Goal: Task Accomplishment & Management: Manage account settings

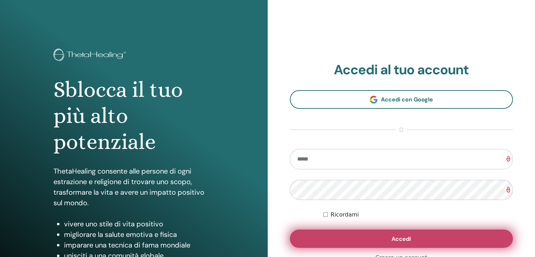
type input "**********"
click at [370, 243] on button "Accedi" at bounding box center [401, 238] width 223 height 18
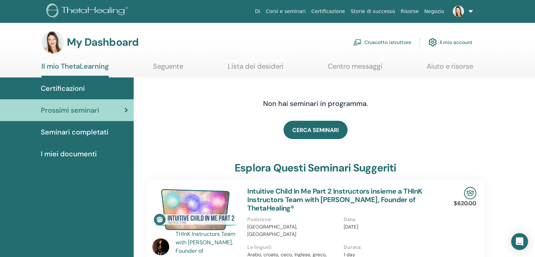
click at [390, 43] on link "Cruscotto istruttore" at bounding box center [382, 41] width 58 height 15
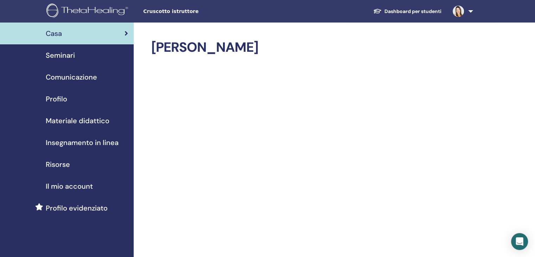
click at [57, 52] on span "Seminari" at bounding box center [60, 55] width 29 height 11
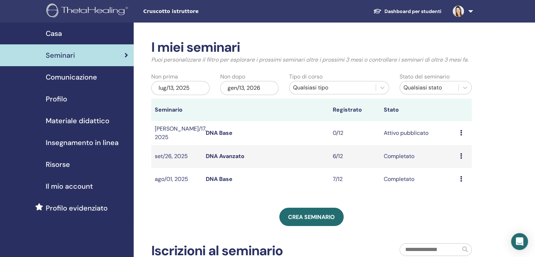
click at [460, 131] on icon at bounding box center [461, 133] width 2 height 6
click at [455, 147] on link "Modificare" at bounding box center [455, 147] width 27 height 7
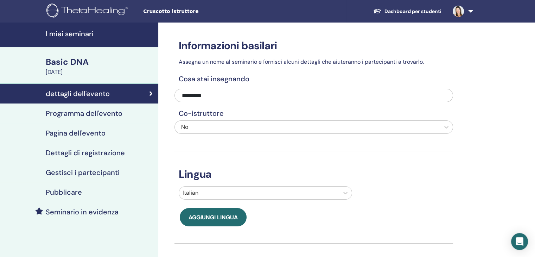
click at [93, 111] on h4 "Programma dell'evento" at bounding box center [84, 113] width 77 height 8
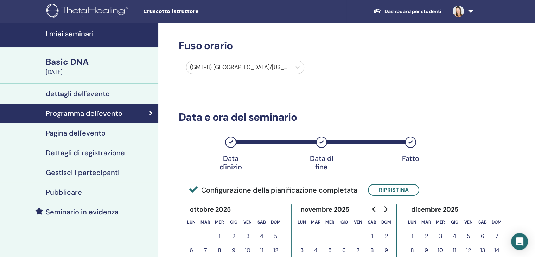
click at [90, 136] on h4 "Pagina dell'evento" at bounding box center [76, 133] width 60 height 8
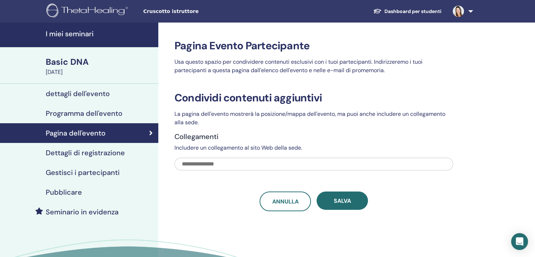
click at [89, 153] on h4 "Dettagli di registrazione" at bounding box center [85, 152] width 79 height 8
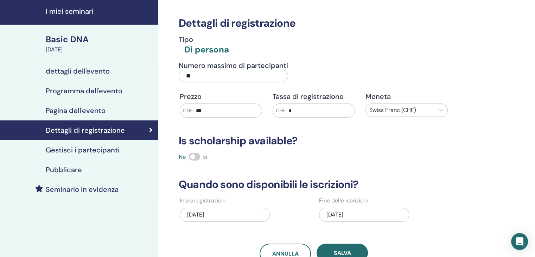
scroll to position [35, 0]
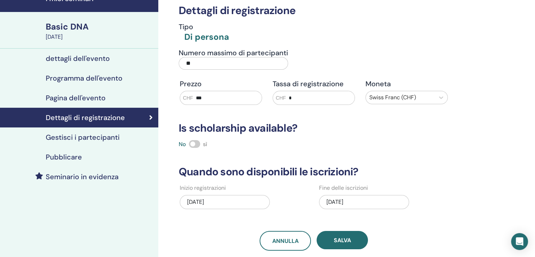
click at [328, 203] on div "[DATE]" at bounding box center [364, 202] width 90 height 14
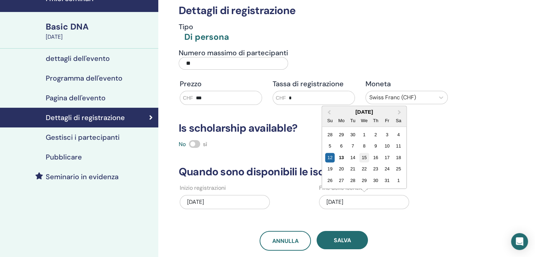
click at [364, 157] on div "15" at bounding box center [363, 157] width 9 height 9
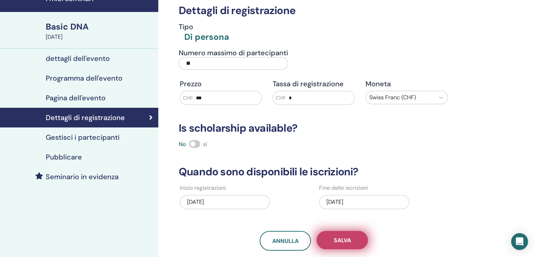
click at [340, 241] on span "Salva" at bounding box center [342, 239] width 17 height 7
click at [347, 240] on span "Salva" at bounding box center [342, 239] width 17 height 7
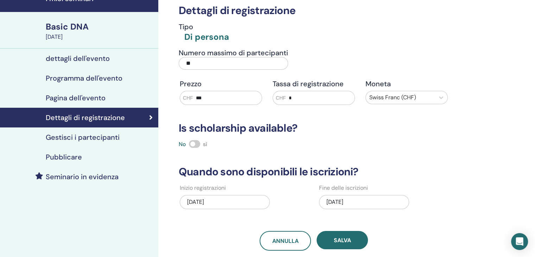
click at [84, 77] on h4 "Programma dell'evento" at bounding box center [84, 78] width 77 height 8
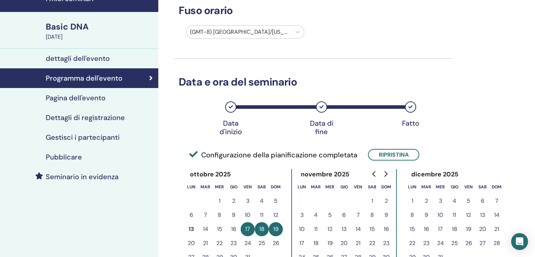
click at [83, 114] on h4 "Dettagli di registrazione" at bounding box center [85, 117] width 79 height 8
